Goal: Transaction & Acquisition: Obtain resource

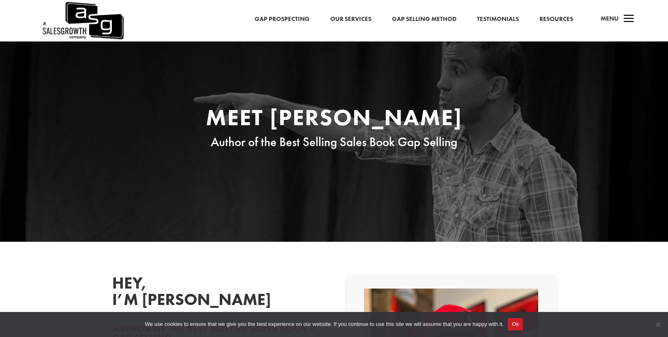
scroll to position [173, 0]
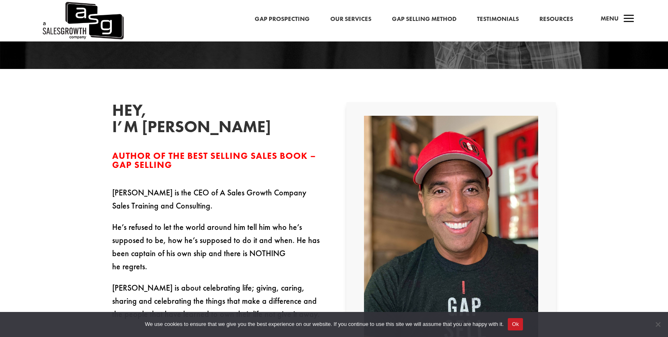
click at [280, 18] on link "Gap Prospecting" at bounding box center [282, 19] width 55 height 11
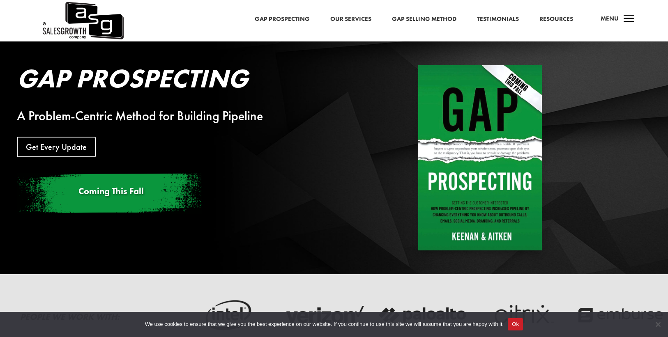
click at [357, 21] on link "Our Services" at bounding box center [350, 19] width 41 height 11
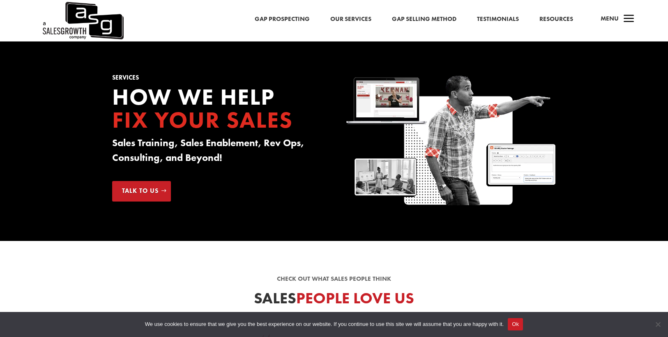
click at [292, 19] on link "Gap Prospecting" at bounding box center [282, 19] width 55 height 11
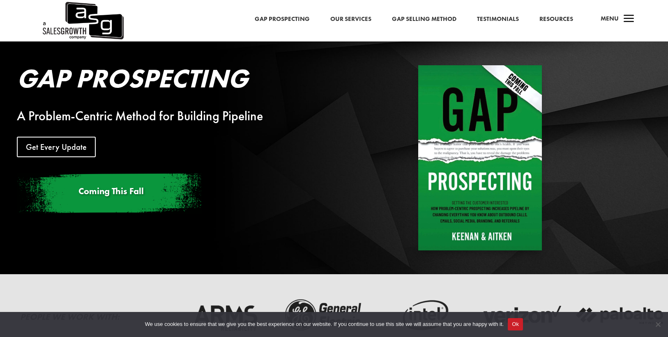
click at [420, 19] on link "Gap Selling Method" at bounding box center [424, 19] width 65 height 11
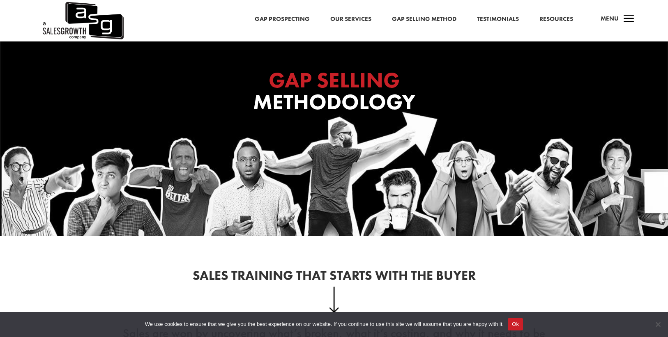
click at [499, 18] on link "Testimonials" at bounding box center [498, 19] width 42 height 11
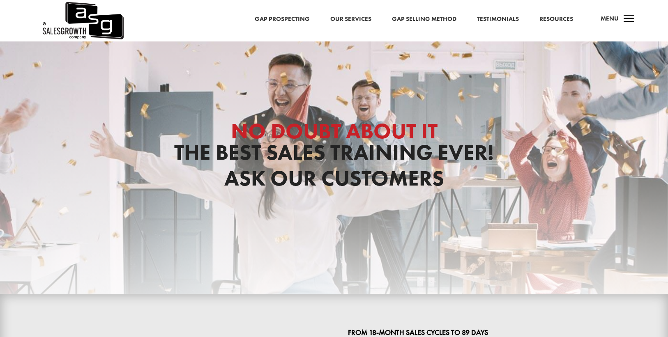
click at [299, 19] on link "Gap Prospecting" at bounding box center [282, 19] width 55 height 11
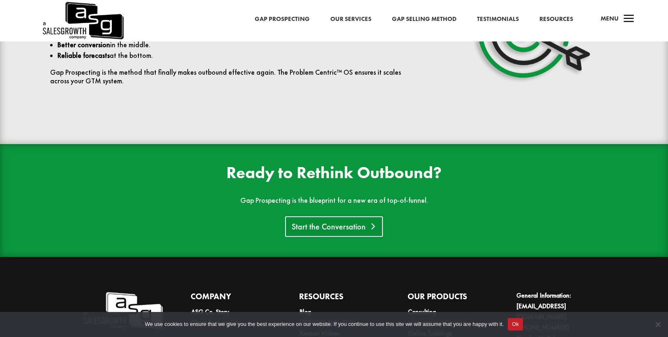
scroll to position [1822, 0]
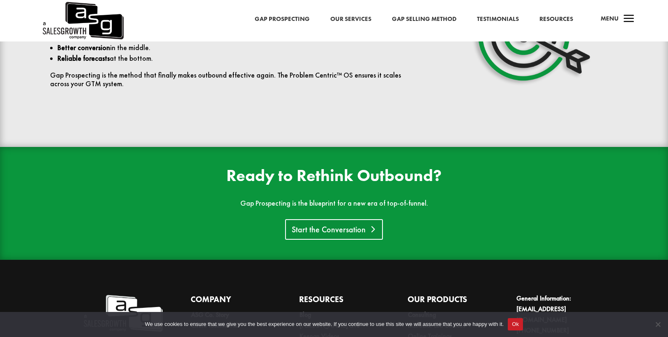
click at [314, 230] on link "Start the Conversation" at bounding box center [334, 229] width 98 height 21
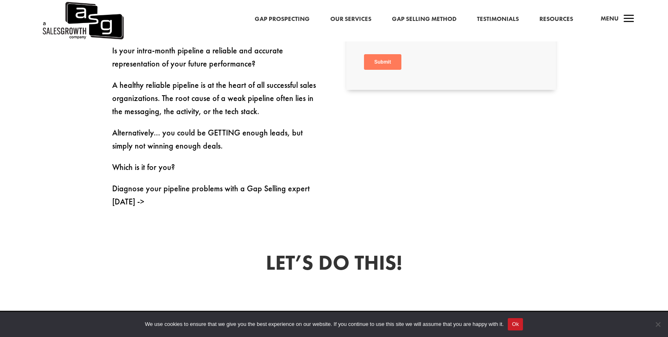
scroll to position [422, 0]
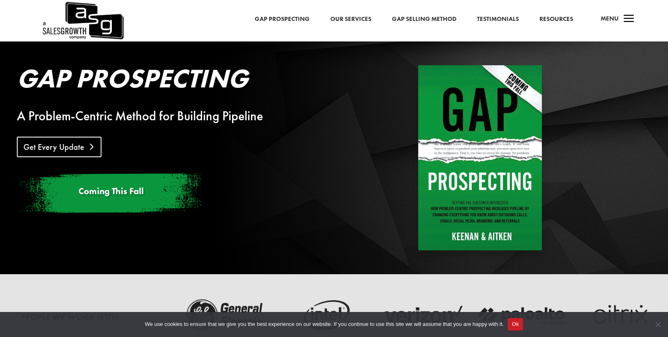
click at [65, 152] on link "Get Every Update" at bounding box center [59, 147] width 85 height 21
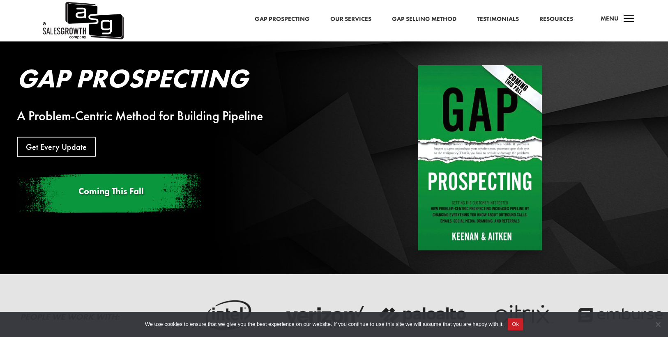
click at [621, 20] on span "a" at bounding box center [629, 19] width 16 height 16
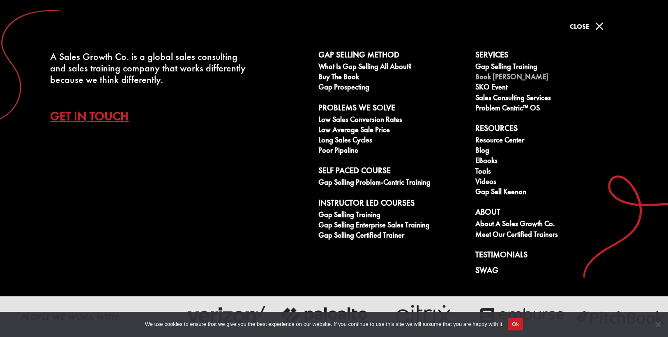
click at [488, 78] on link "Book [PERSON_NAME]" at bounding box center [549, 78] width 148 height 10
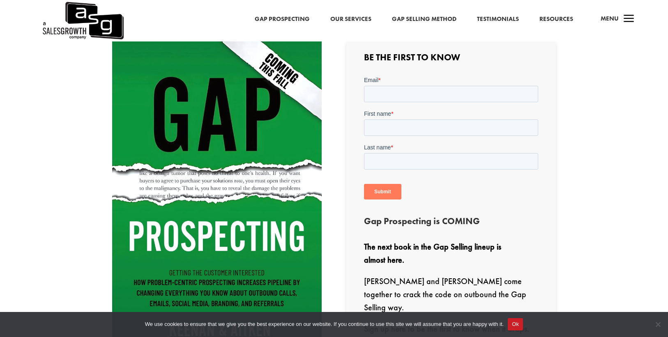
scroll to position [160, 0]
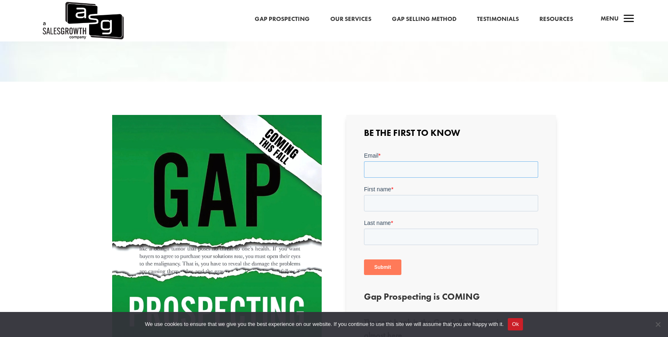
click at [391, 167] on input "Email *" at bounding box center [451, 169] width 174 height 16
type input "rickyvasjr@gmail.com"
type input "Ricky"
type input "Vasquez"
click at [381, 269] on input "Submit" at bounding box center [382, 268] width 37 height 16
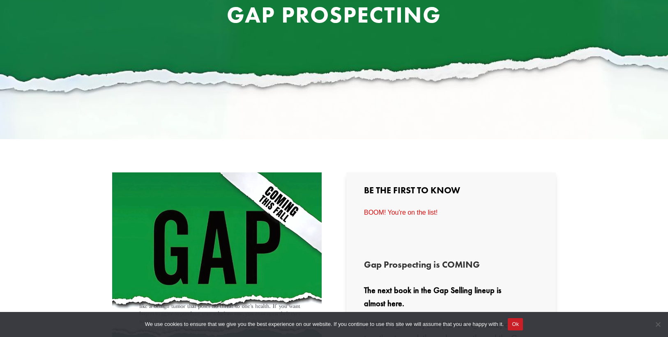
scroll to position [0, 0]
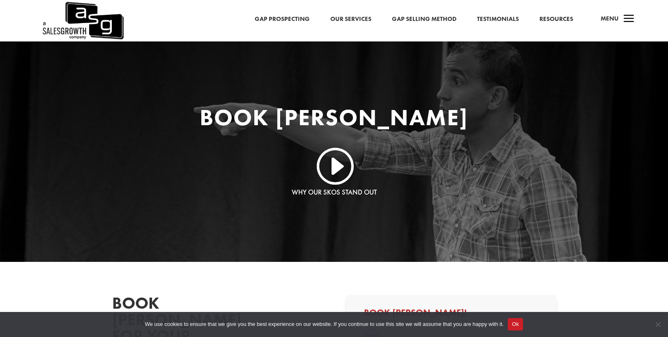
click at [626, 20] on span "a" at bounding box center [629, 19] width 16 height 16
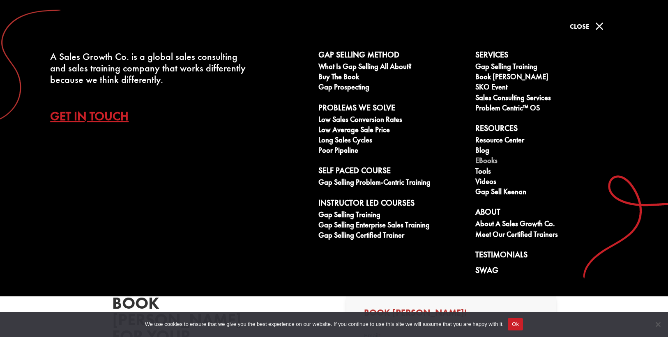
click at [484, 163] on link "eBooks" at bounding box center [549, 162] width 148 height 10
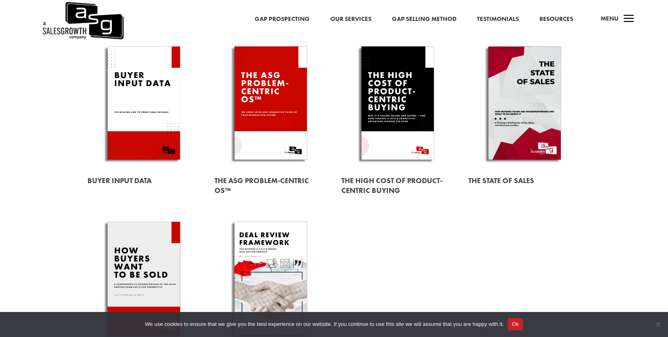
scroll to position [92, 0]
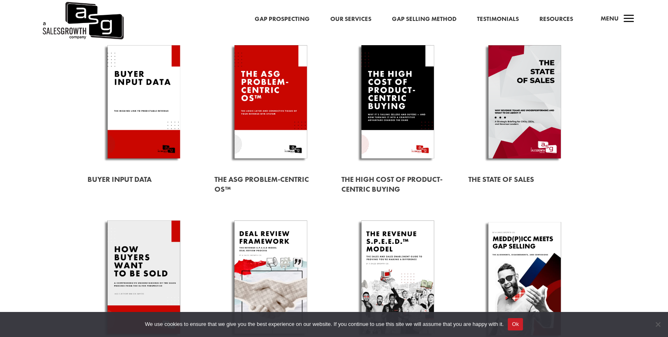
click at [523, 119] on link at bounding box center [524, 103] width 113 height 128
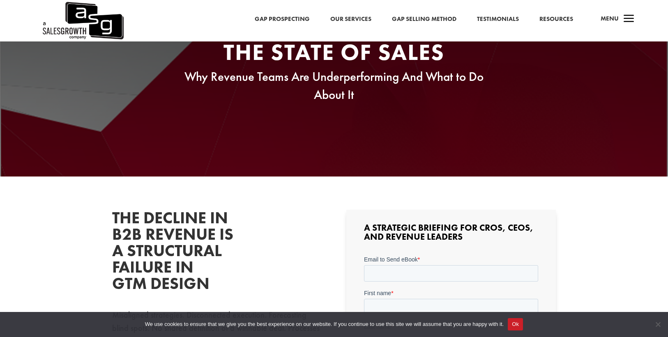
scroll to position [5, 0]
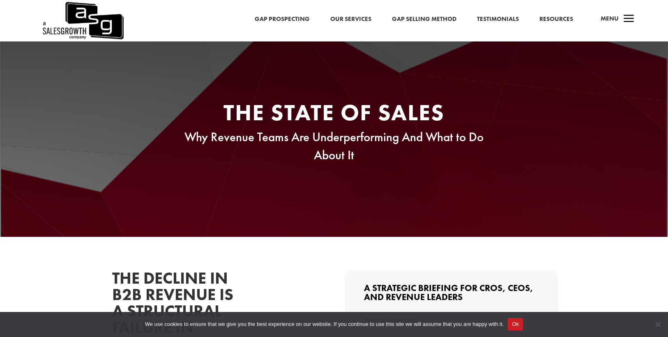
click at [109, 16] on img at bounding box center [83, 16] width 82 height 42
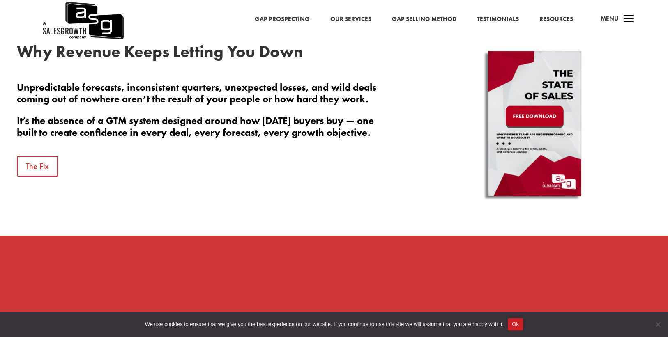
scroll to position [394, 0]
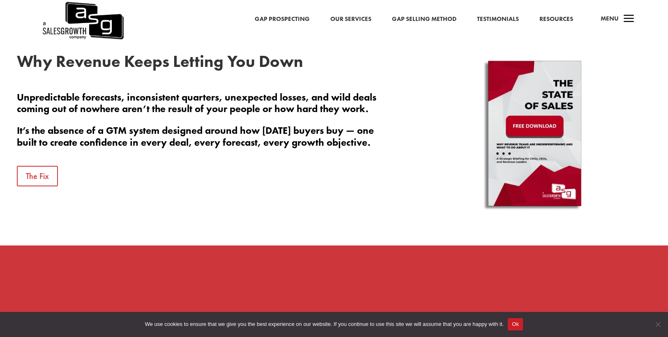
click at [525, 130] on img at bounding box center [535, 135] width 144 height 164
click at [537, 127] on img at bounding box center [535, 135] width 144 height 164
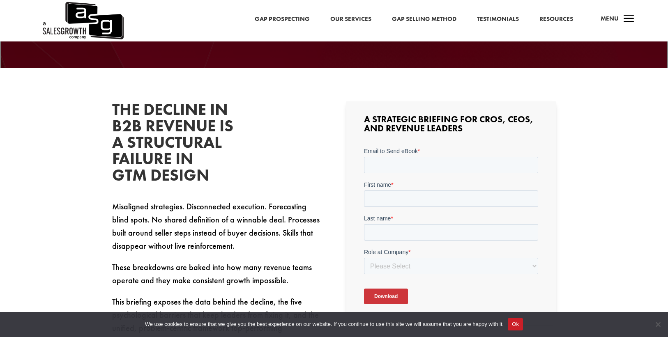
scroll to position [187, 0]
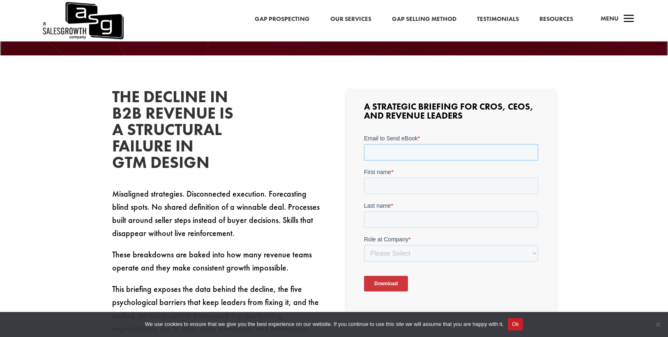
click at [401, 152] on input "Email to Send eBook *" at bounding box center [451, 152] width 174 height 16
type input "[EMAIL_ADDRESS][DOMAIN_NAME]"
type input "[PERSON_NAME]"
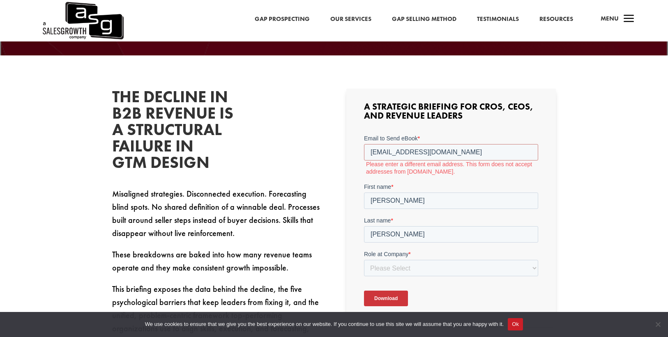
click at [400, 253] on span "Role at Company" at bounding box center [386, 254] width 44 height 7
click at [400, 260] on select "Please Select C-Level (CRO, CSO, etc) Senior Leadership (VP of Sales, VP of Ena…" at bounding box center [451, 268] width 174 height 16
click at [401, 267] on select "Please Select C-Level (CRO, CSO, etc) Senior Leadership (VP of Sales, VP of Ena…" at bounding box center [451, 268] width 174 height 16
select select "Other"
click at [364, 260] on select "Please Select C-Level (CRO, CSO, etc) Senior Leadership (VP of Sales, VP of Ena…" at bounding box center [451, 268] width 174 height 16
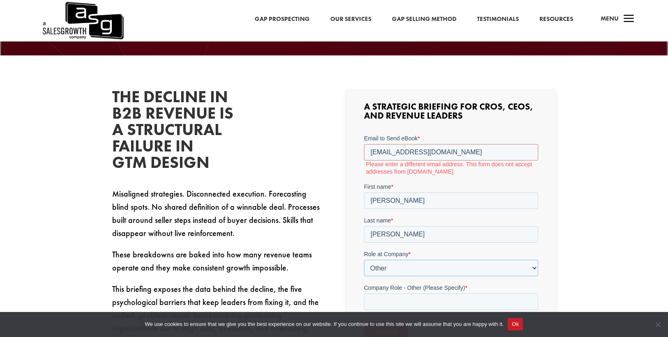
scroll to position [211, 0]
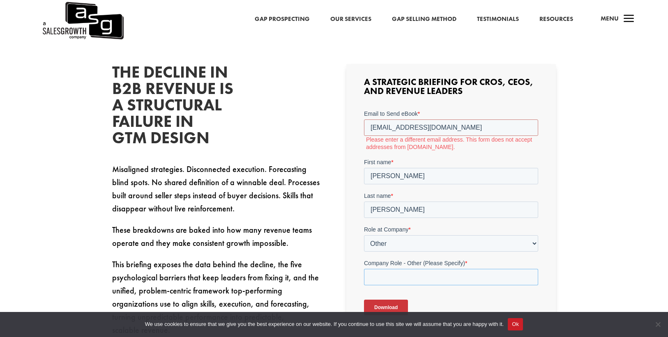
click at [378, 277] on input "Company Role - Other (Please Specify) *" at bounding box center [451, 277] width 174 height 16
type input "D"
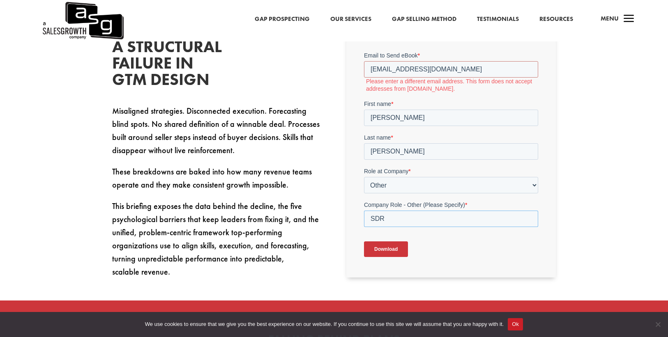
scroll to position [274, 0]
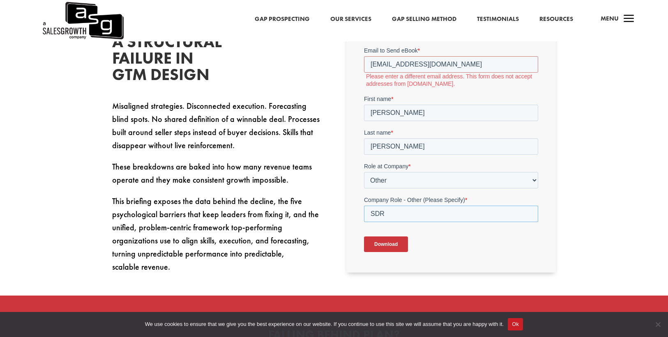
type input "SDR"
click at [376, 244] on input "Download" at bounding box center [386, 245] width 44 height 16
click at [435, 63] on input "[EMAIL_ADDRESS][DOMAIN_NAME]" at bounding box center [451, 64] width 174 height 16
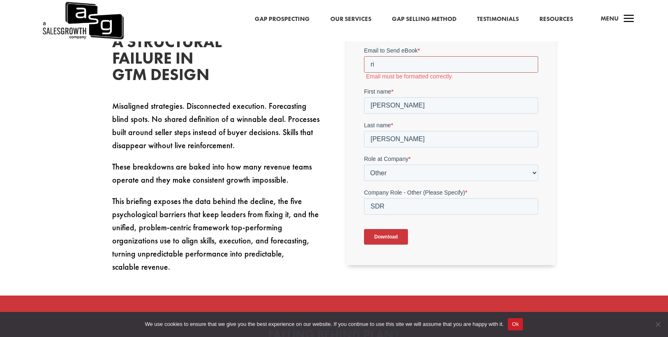
type input "r"
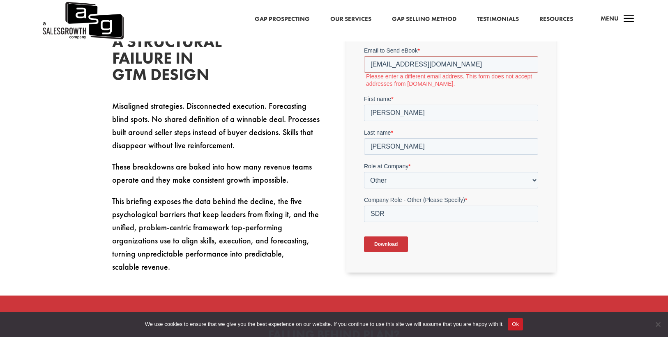
click at [439, 247] on div "Download" at bounding box center [451, 245] width 174 height 30
click at [450, 67] on input "rvasquezc31@gmail.com" at bounding box center [451, 64] width 174 height 16
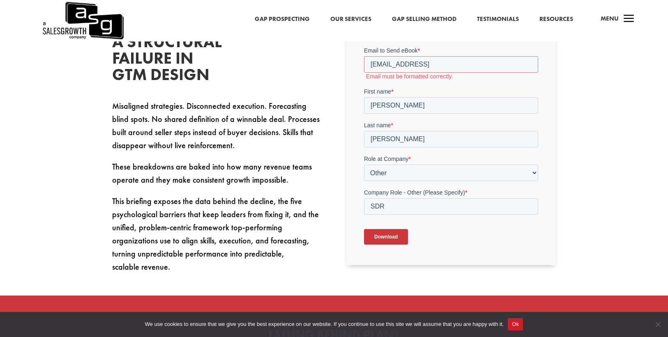
click at [478, 255] on div "A Strategic Briefing for CROs, CEOs, and Revenue Leaders" at bounding box center [451, 133] width 210 height 264
click at [432, 61] on input "rvasquezc31@gmail" at bounding box center [451, 64] width 174 height 16
type input "rvasquezc31@gmail.com"
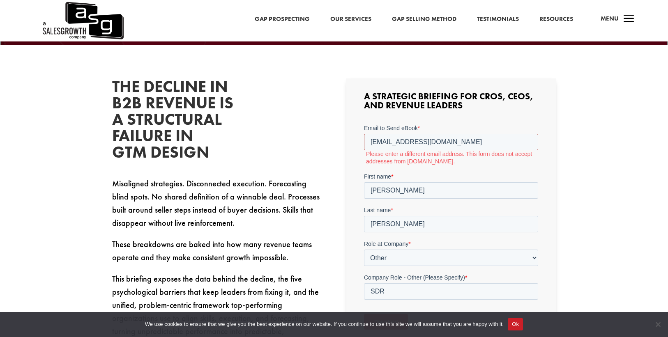
scroll to position [196, 0]
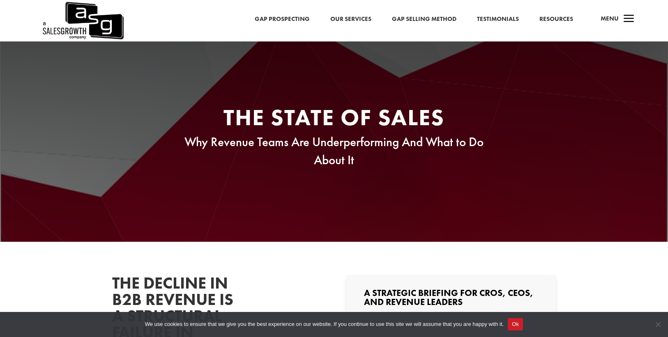
scroll to position [213, 0]
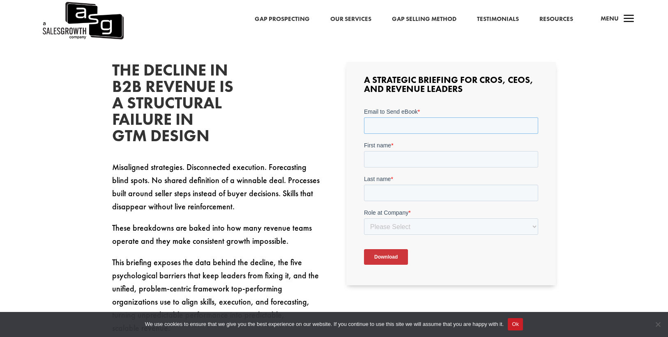
click at [387, 123] on input "Email to Send eBook *" at bounding box center [451, 126] width 174 height 16
type input "[EMAIL_ADDRESS][DOMAIN_NAME]"
type input "[PERSON_NAME]"
click at [397, 231] on div "Role at Company * Please Select C-Level (CRO, CSO, etc) Senior Leadership (VP o…" at bounding box center [451, 222] width 174 height 26
